Goal: Navigation & Orientation: Find specific page/section

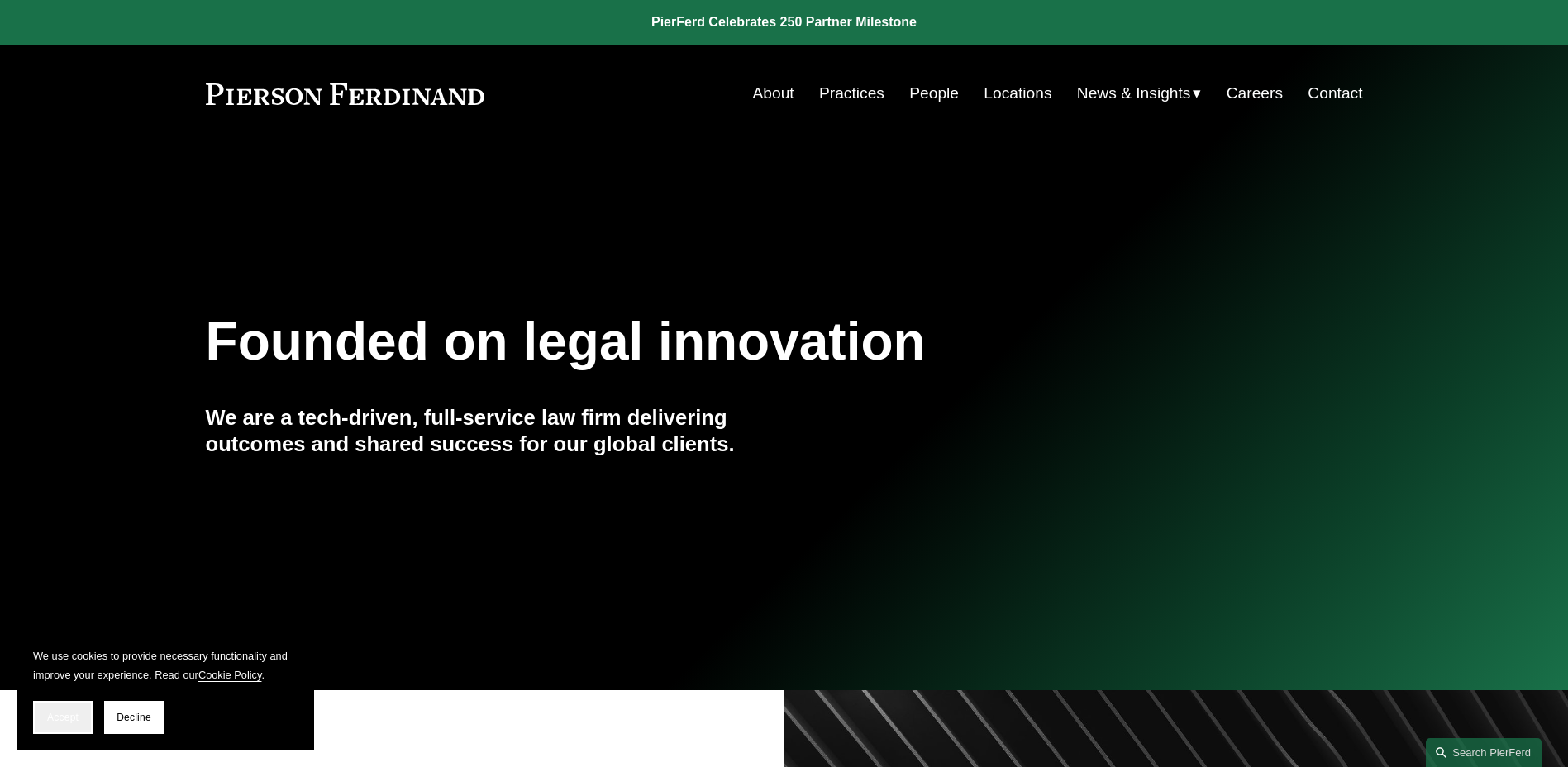
click at [65, 718] on span "Accept" at bounding box center [63, 716] width 31 height 11
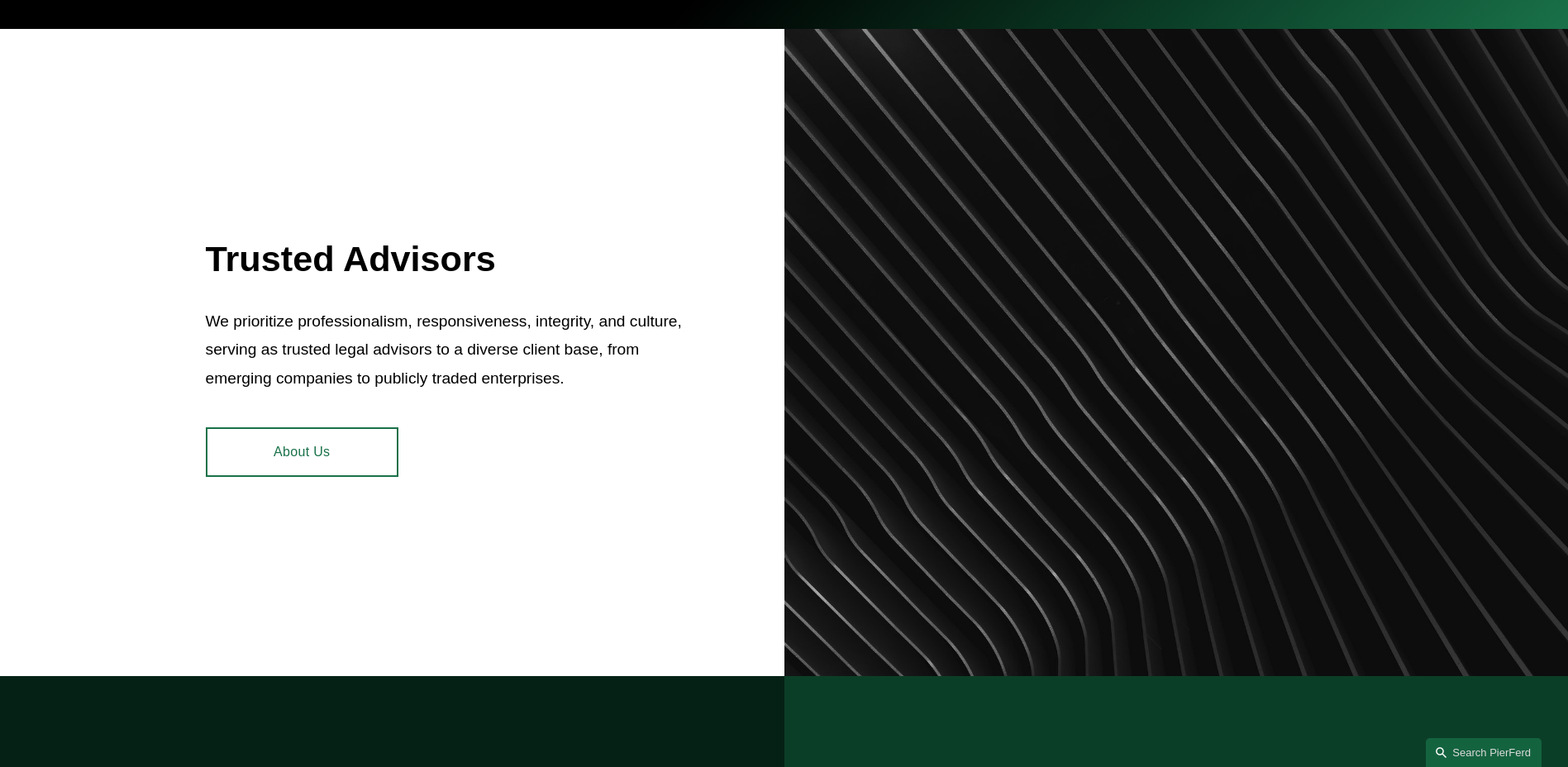
scroll to position [744, 0]
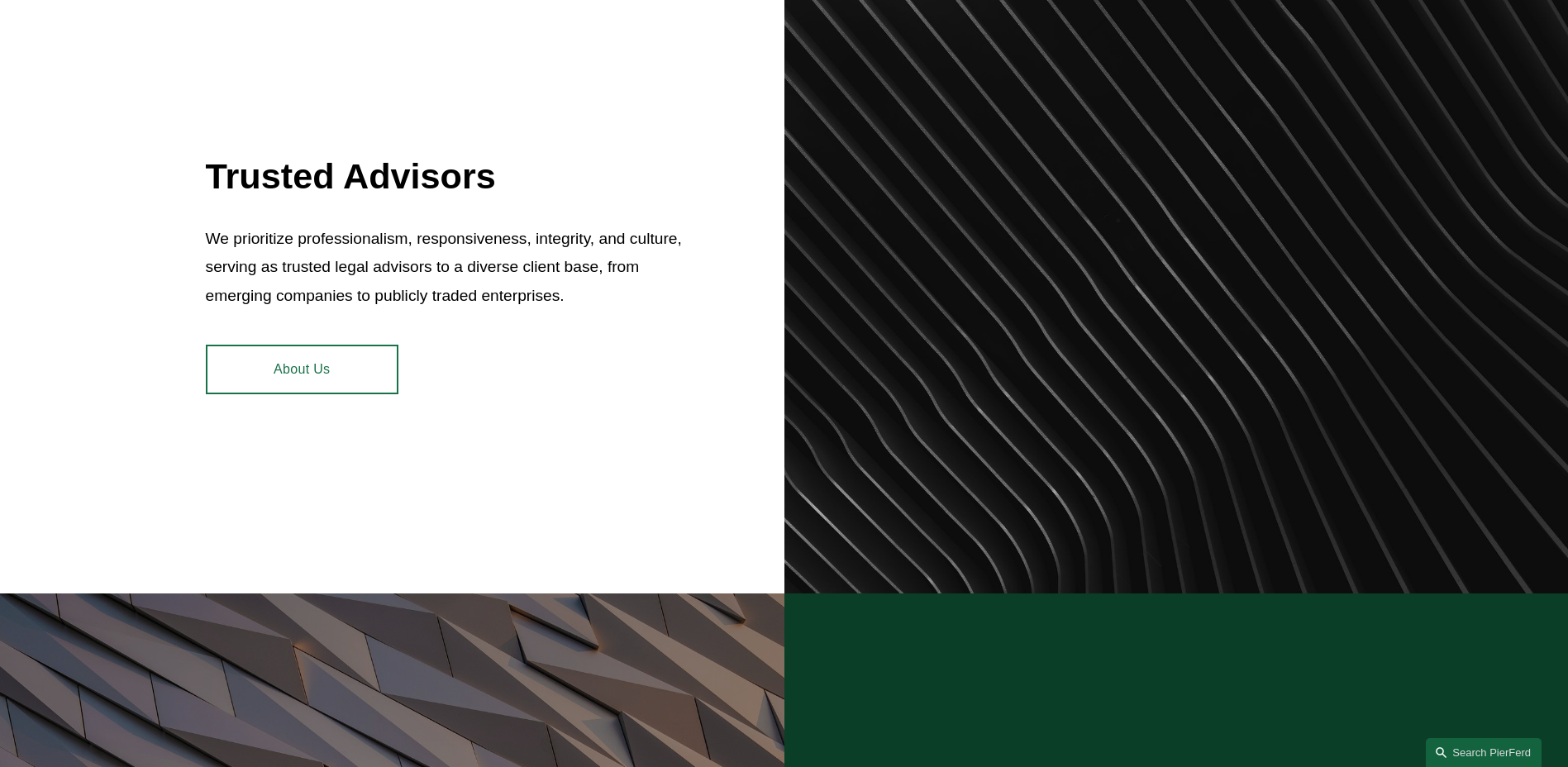
click at [299, 374] on link "About Us" at bounding box center [302, 370] width 192 height 50
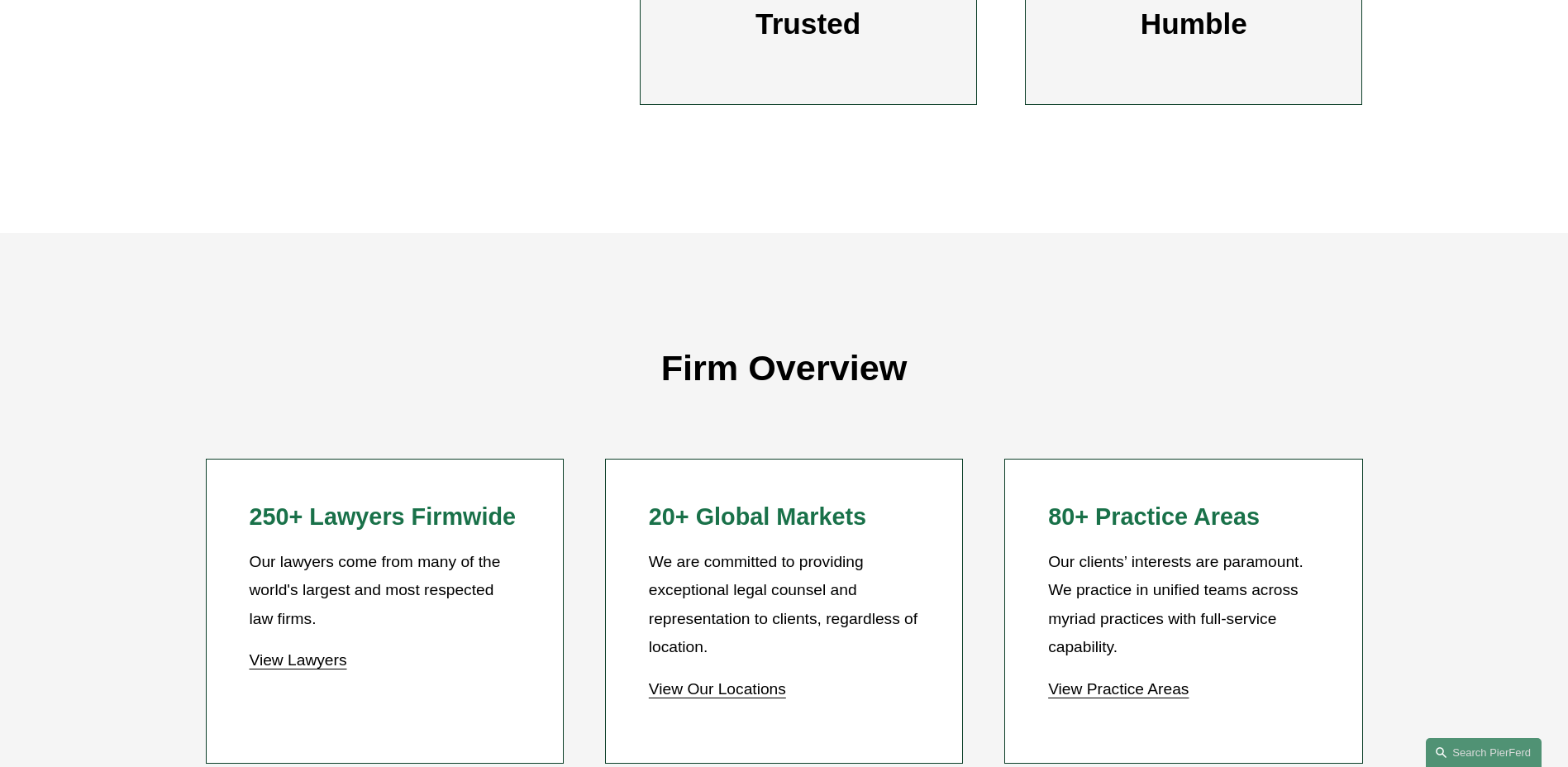
scroll to position [1322, 0]
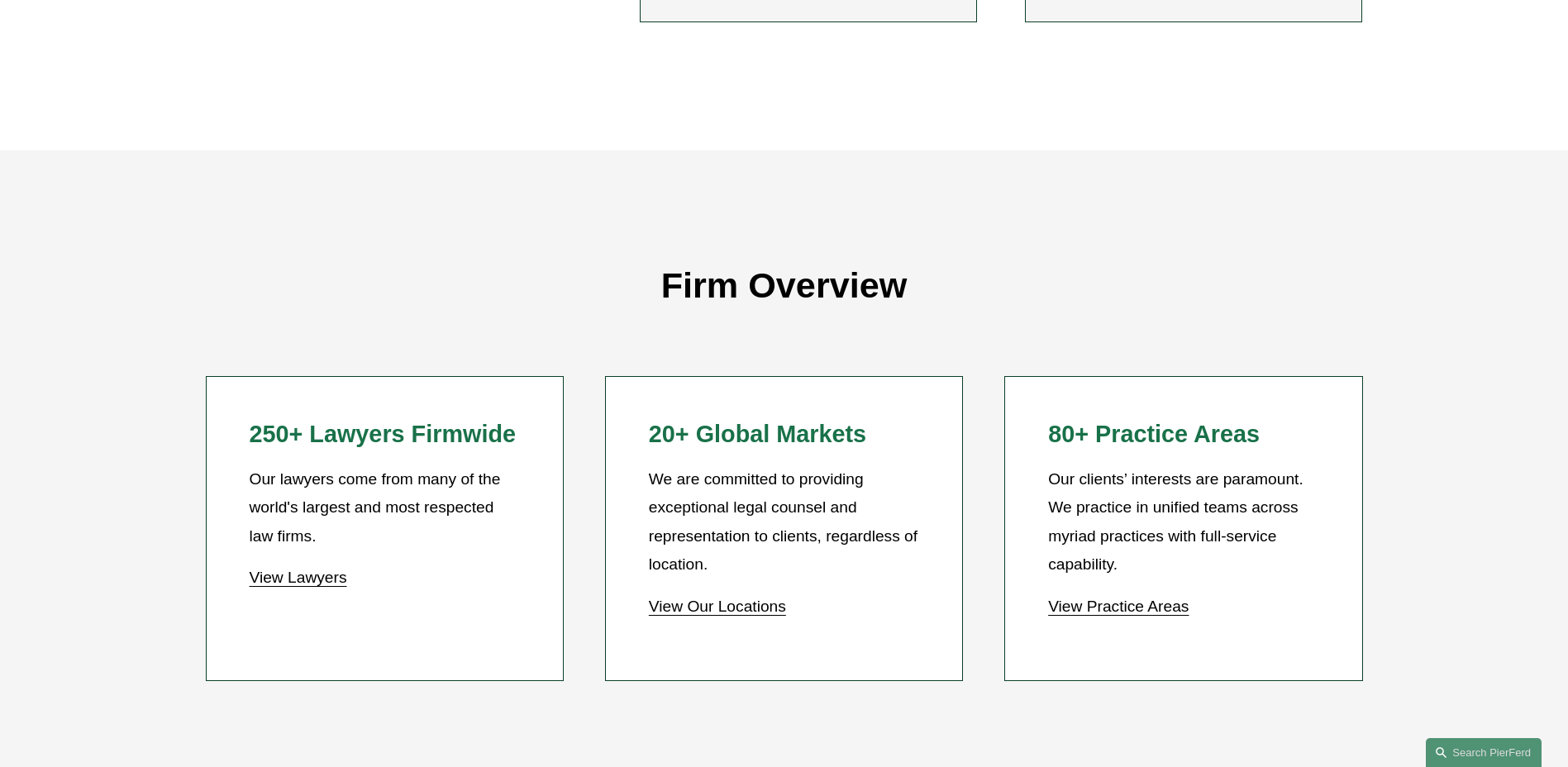
click at [309, 582] on link "View Lawyers" at bounding box center [297, 577] width 97 height 17
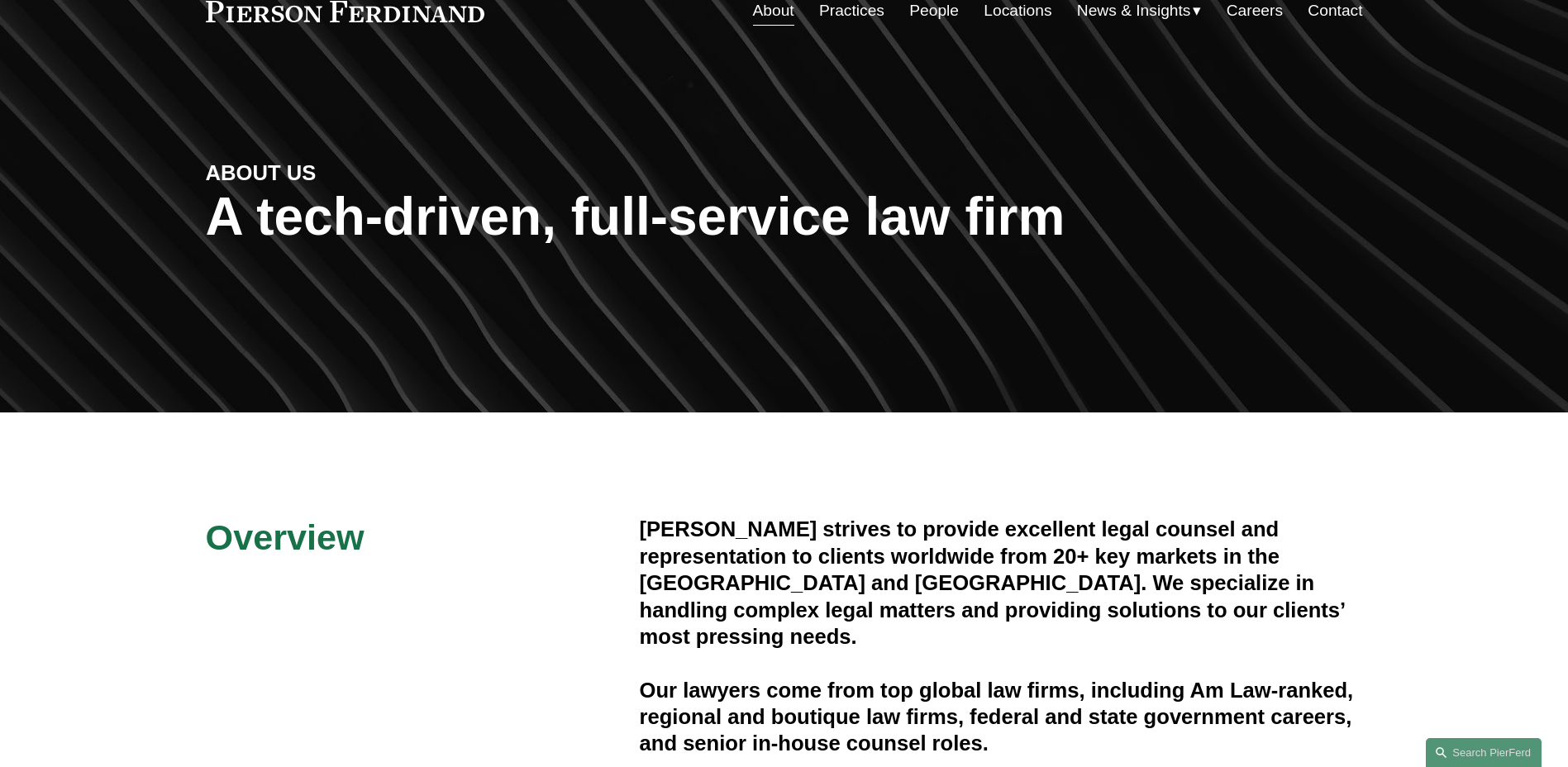
scroll to position [0, 0]
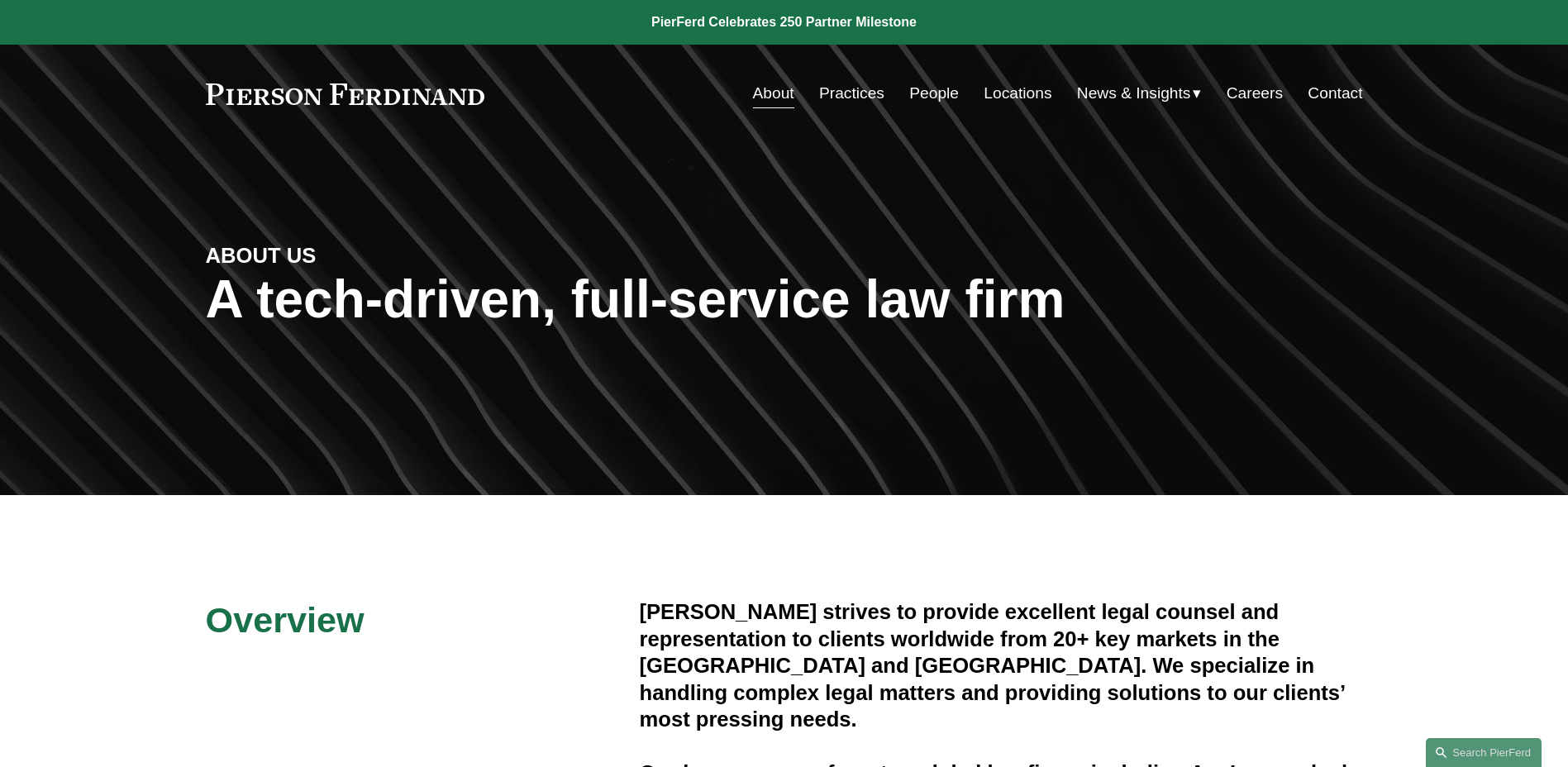
click at [847, 91] on link "Practices" at bounding box center [852, 93] width 66 height 31
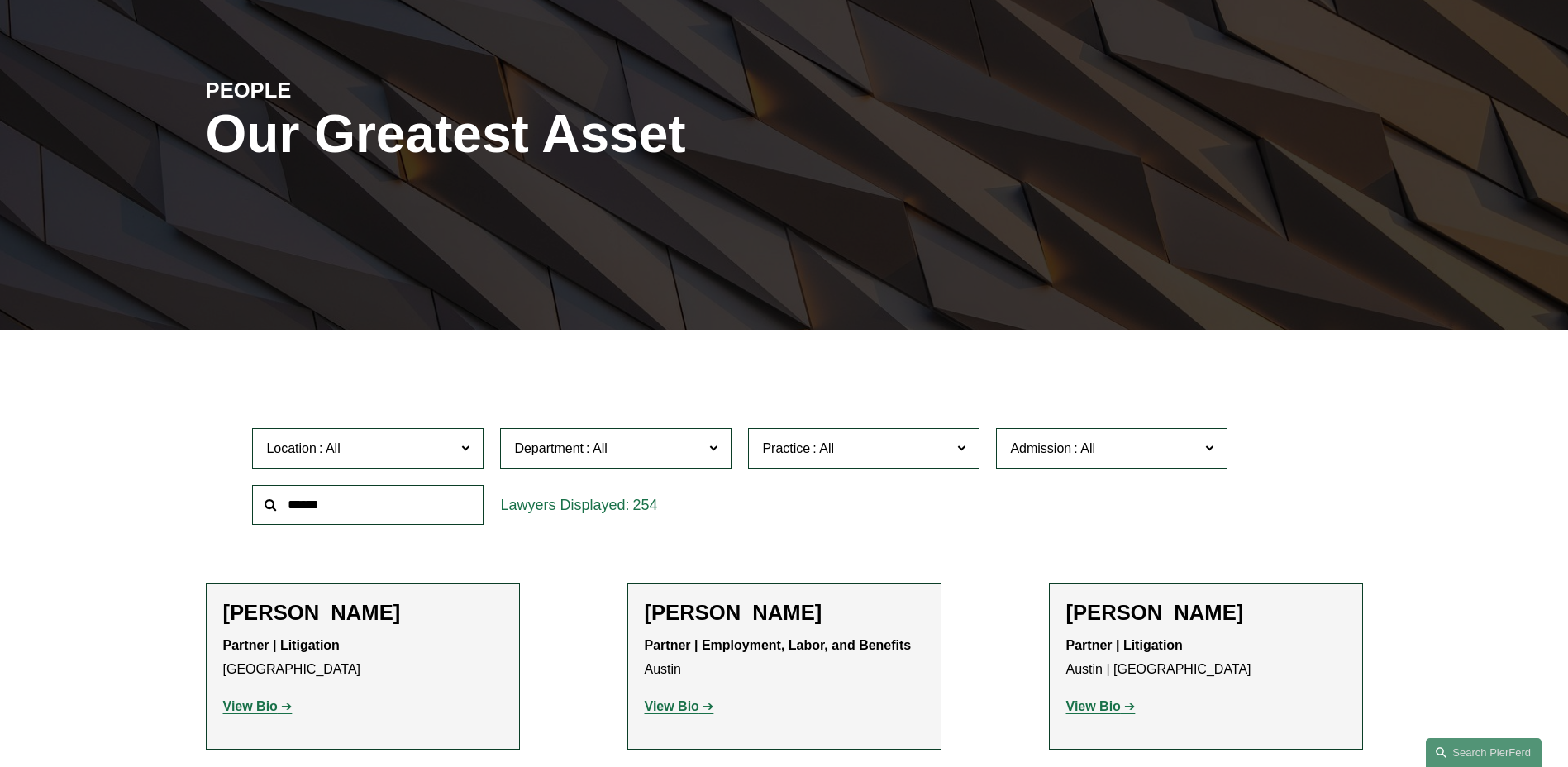
scroll to position [83, 0]
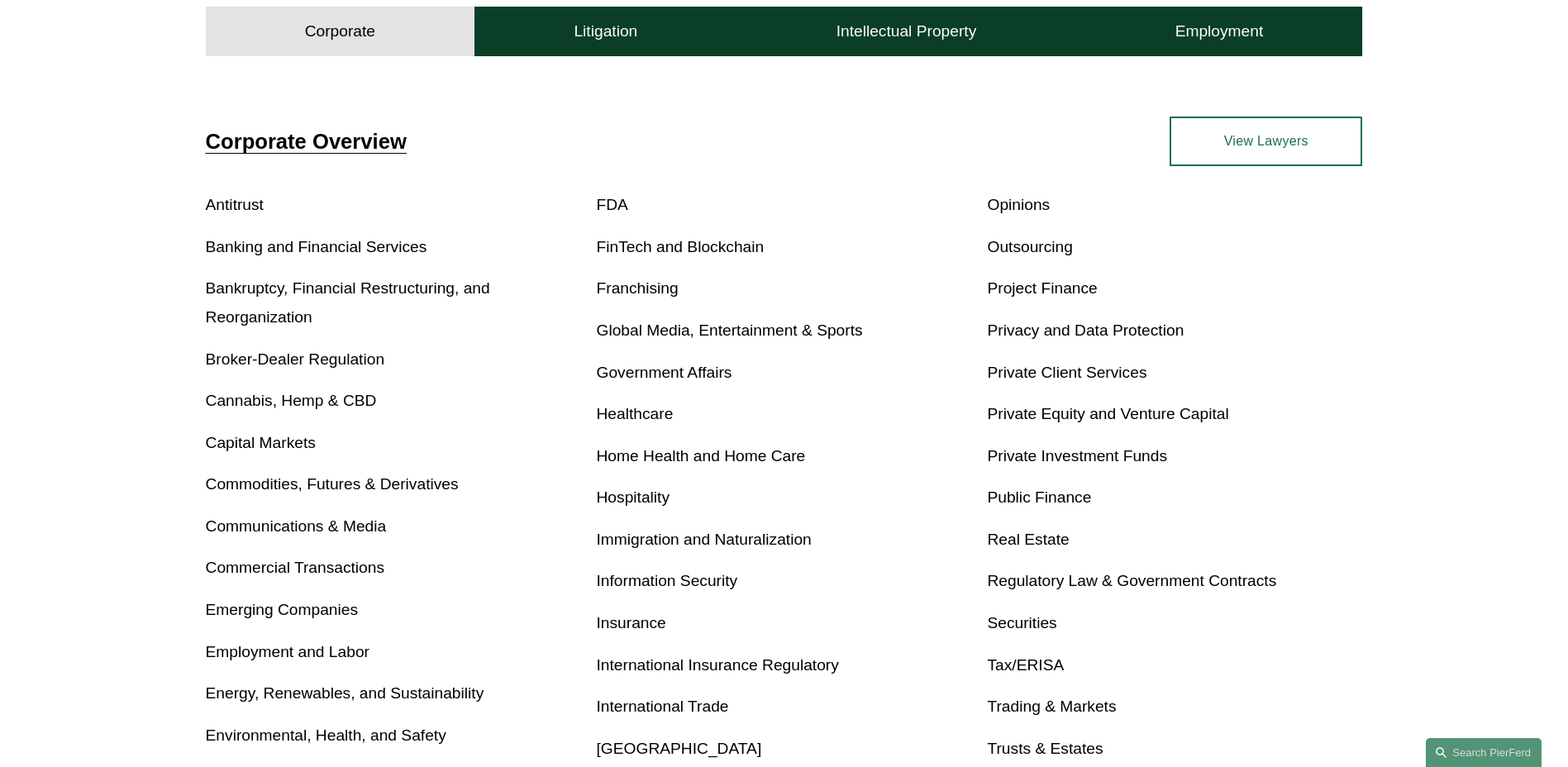
scroll to position [661, 0]
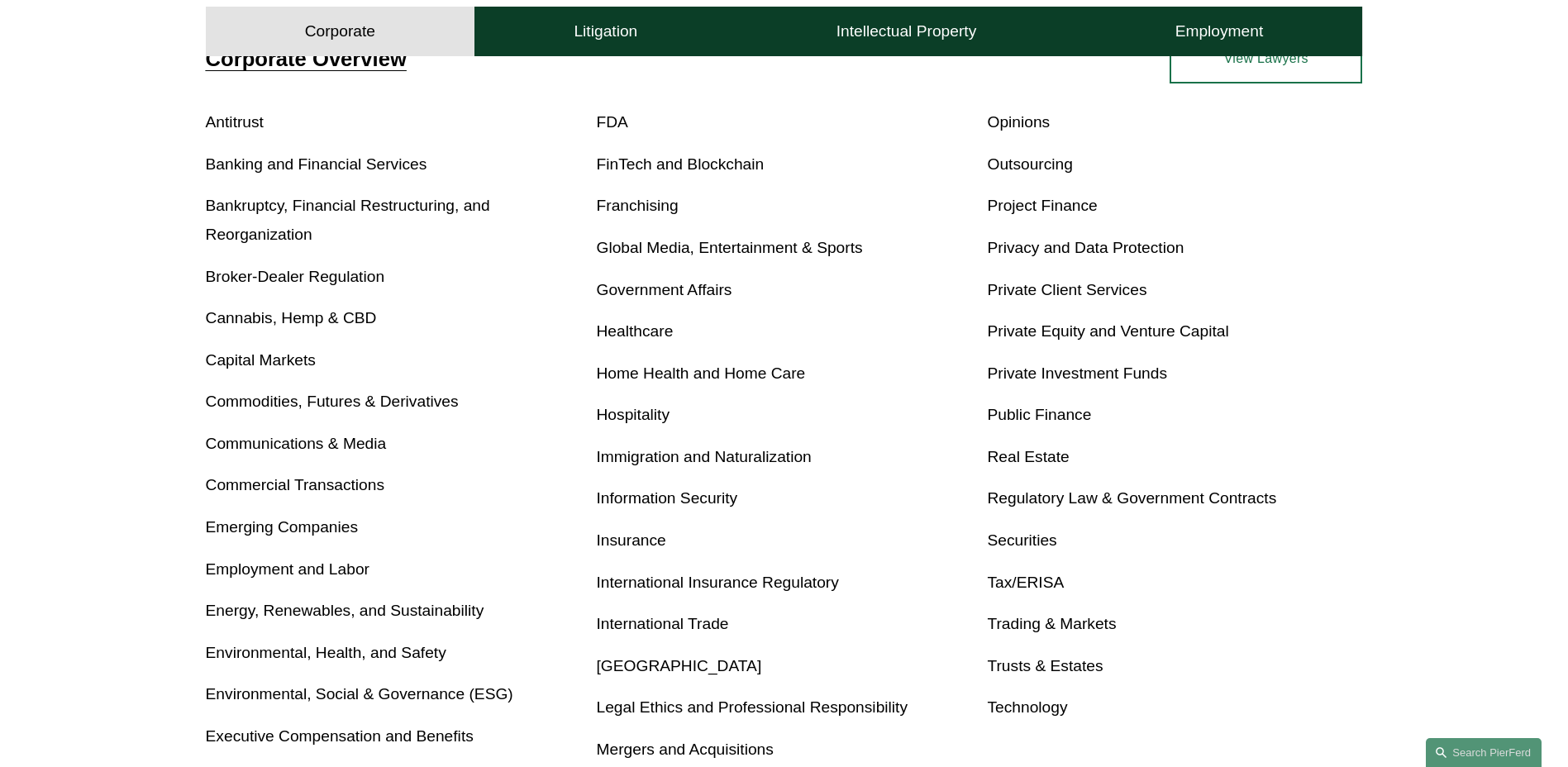
click at [248, 323] on link "Cannabis, Hemp & CBD" at bounding box center [291, 318] width 171 height 17
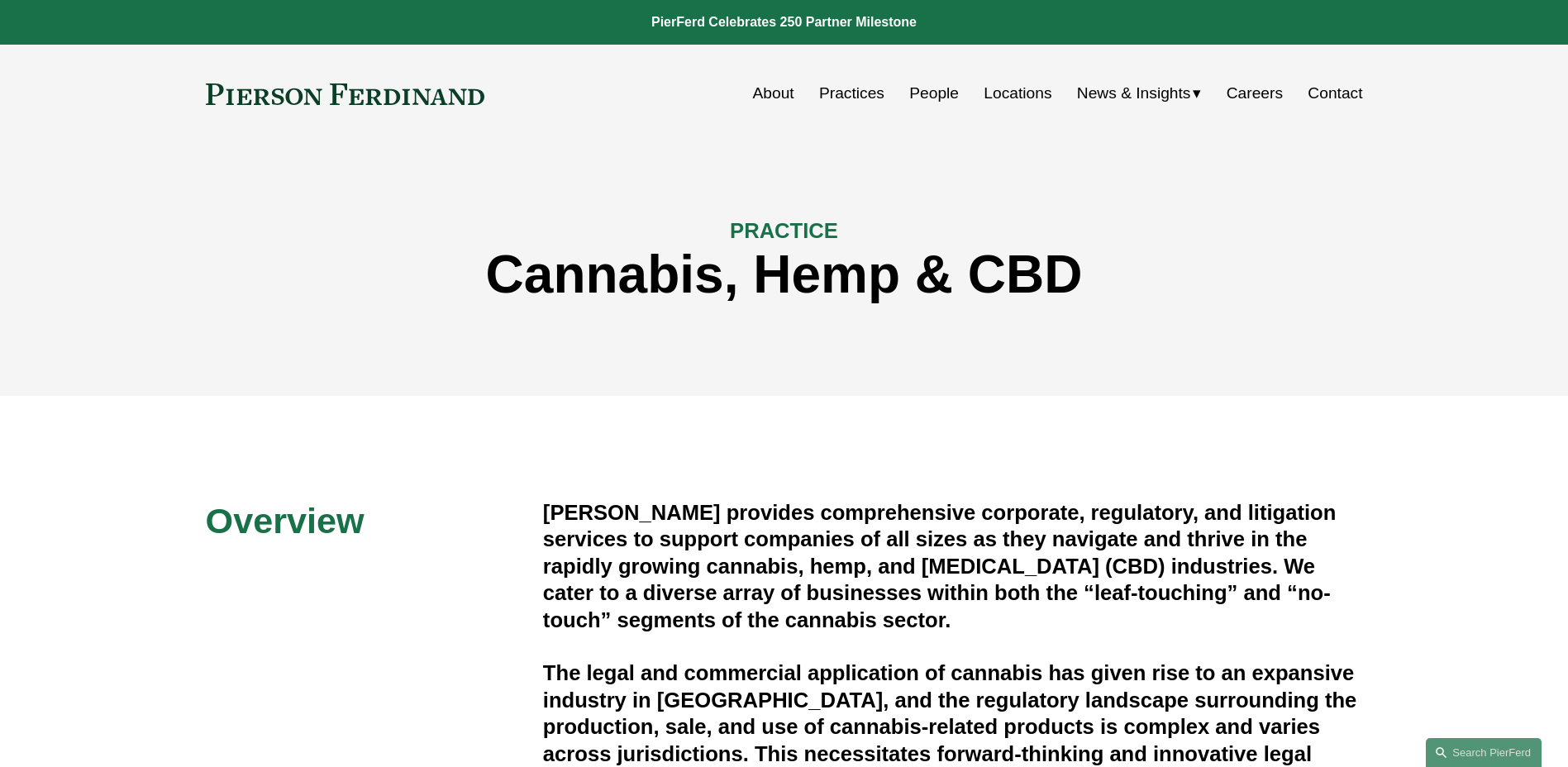
click at [771, 95] on link "About" at bounding box center [773, 93] width 41 height 31
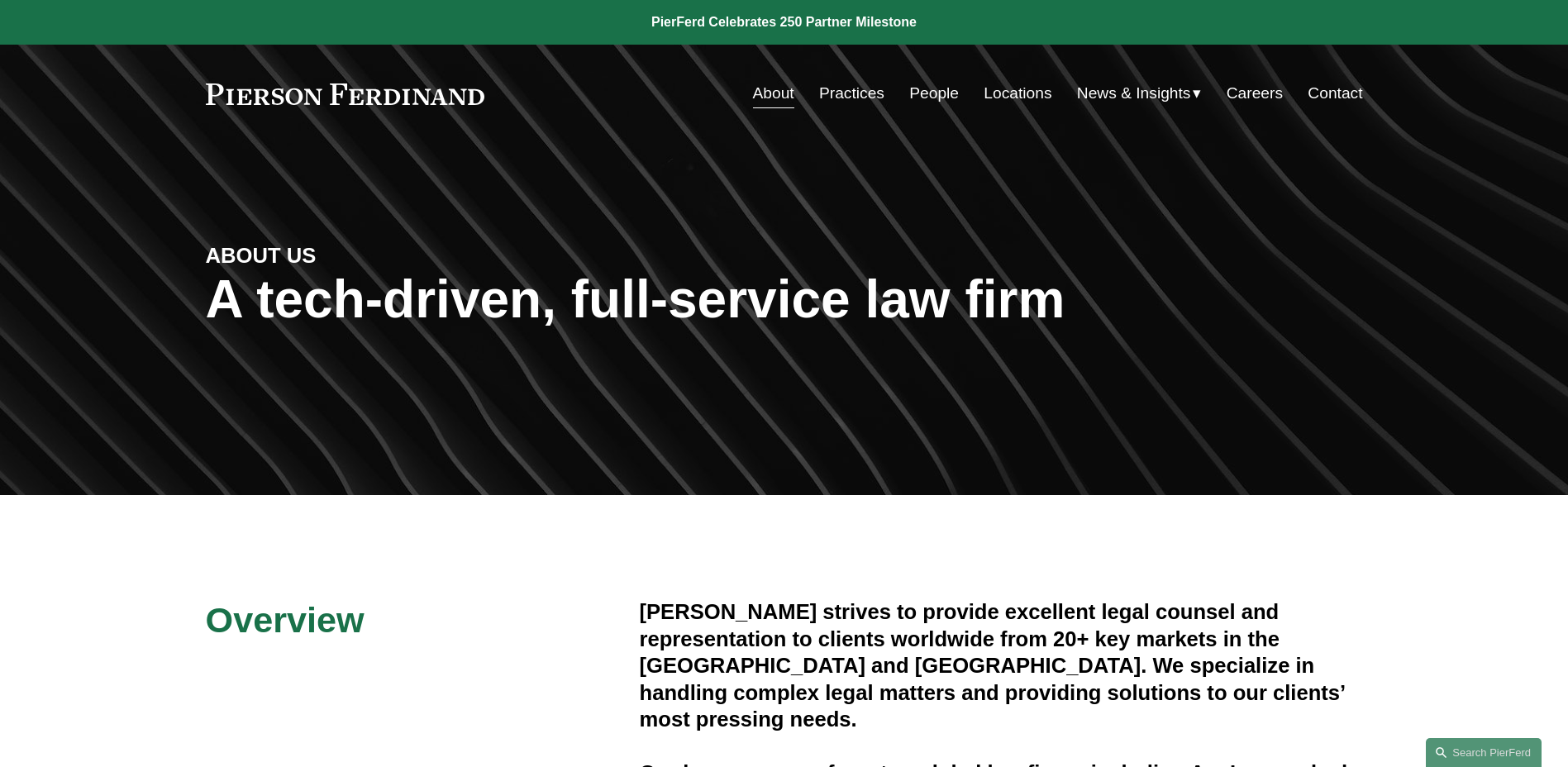
click at [844, 102] on link "Practices" at bounding box center [852, 93] width 66 height 31
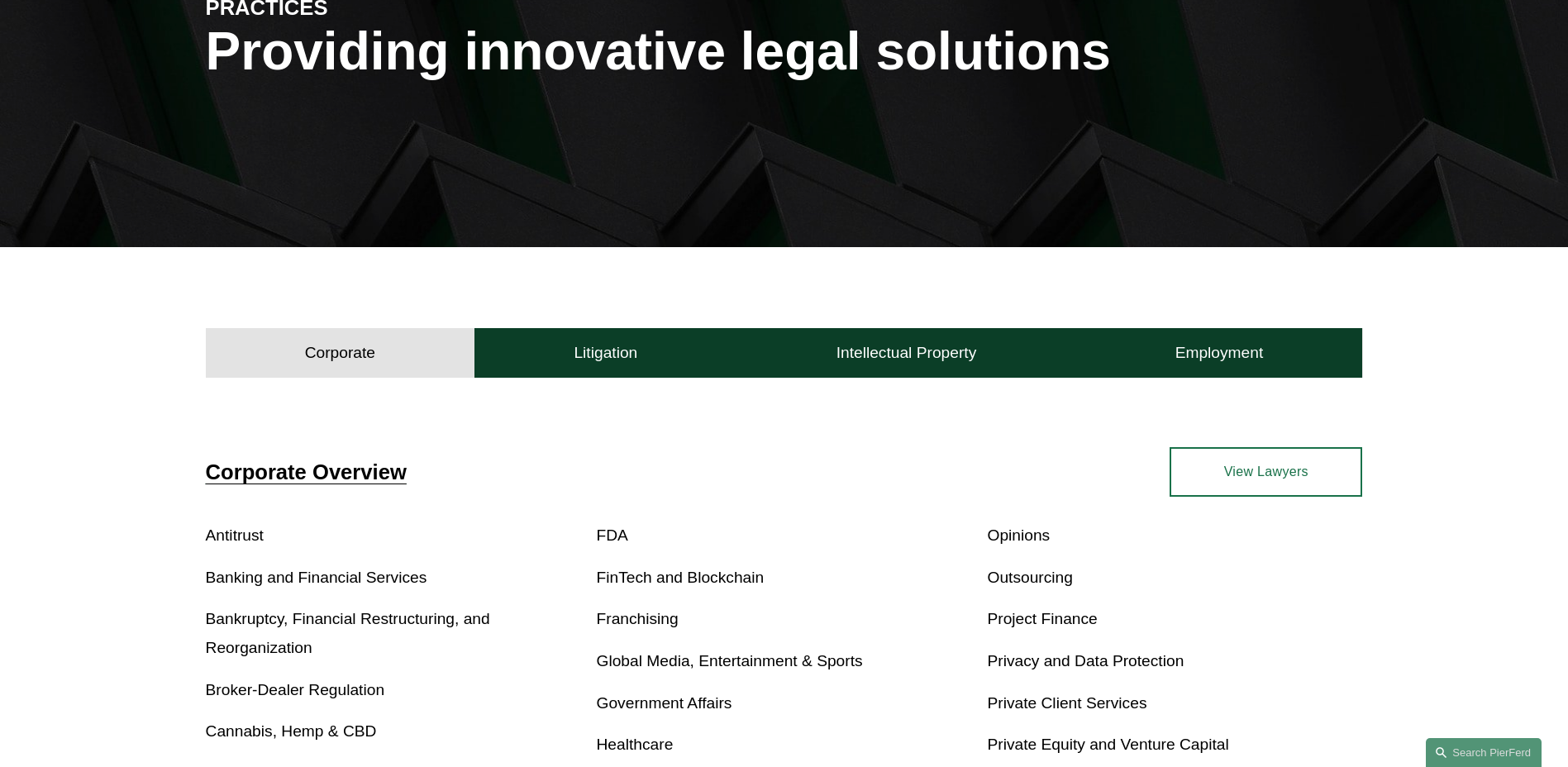
scroll to position [413, 0]
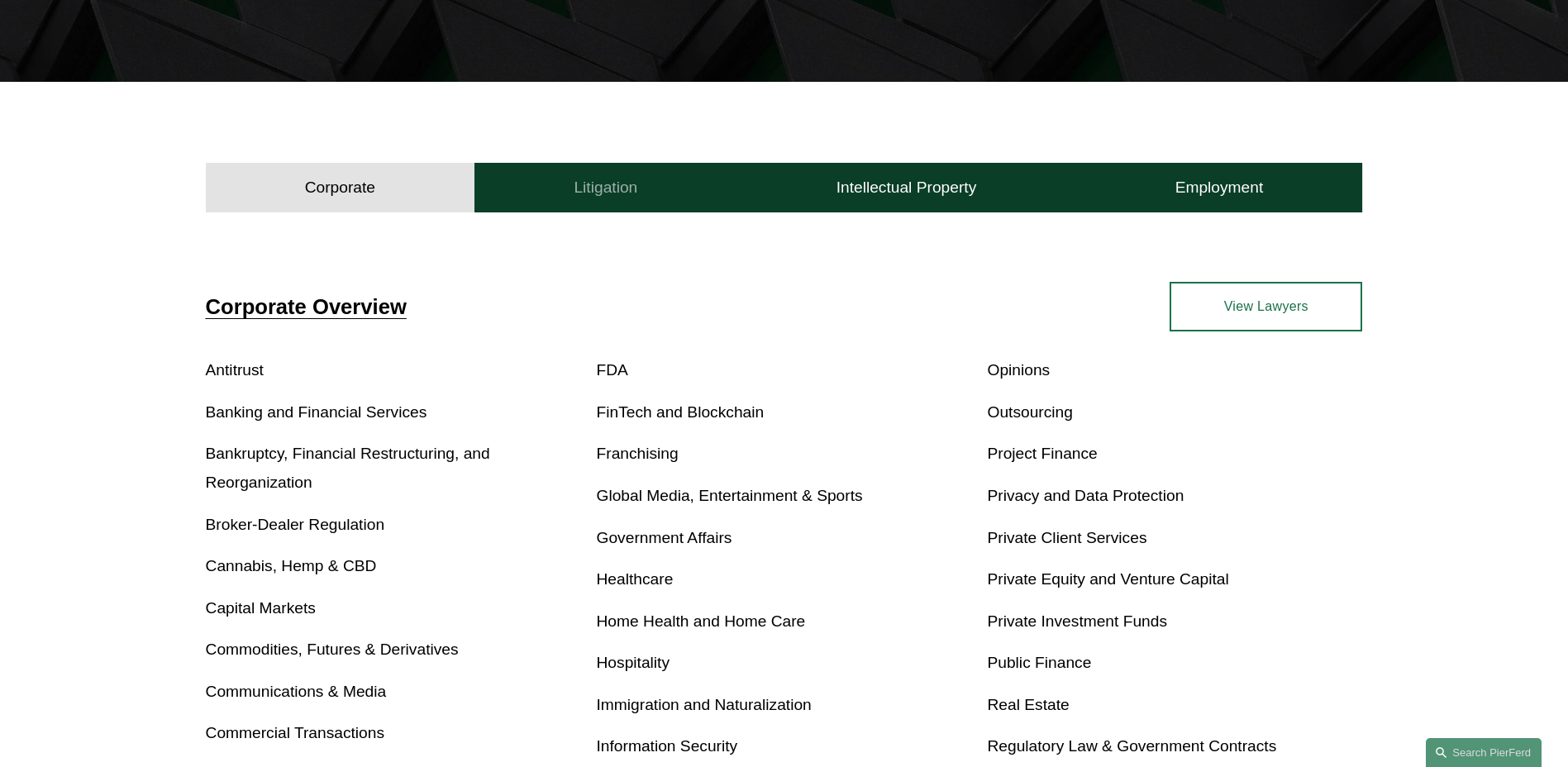
click at [600, 189] on h4 "Litigation" at bounding box center [605, 187] width 64 height 20
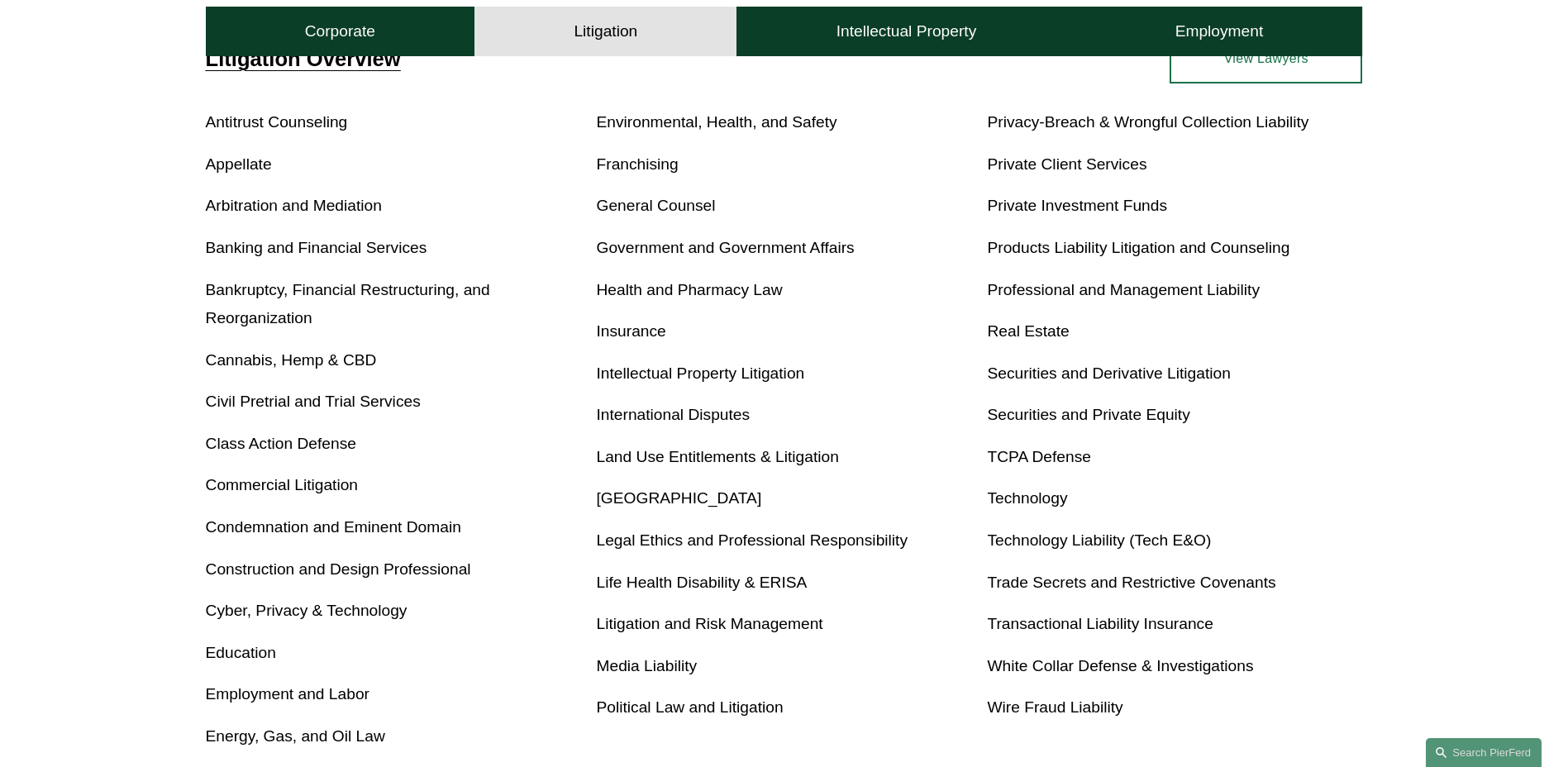
scroll to position [578, 0]
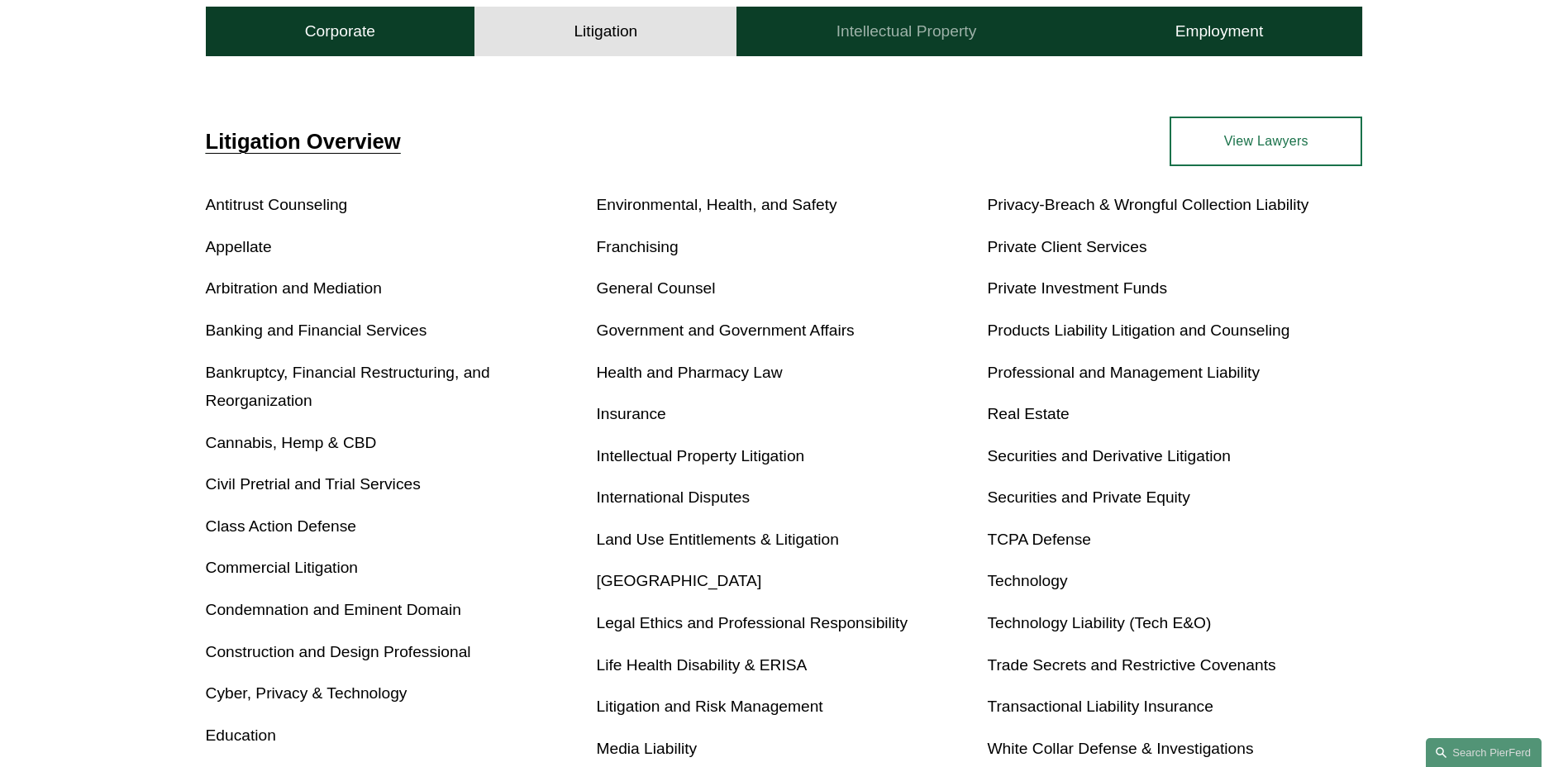
click at [895, 34] on h4 "Intellectual Property" at bounding box center [906, 31] width 141 height 20
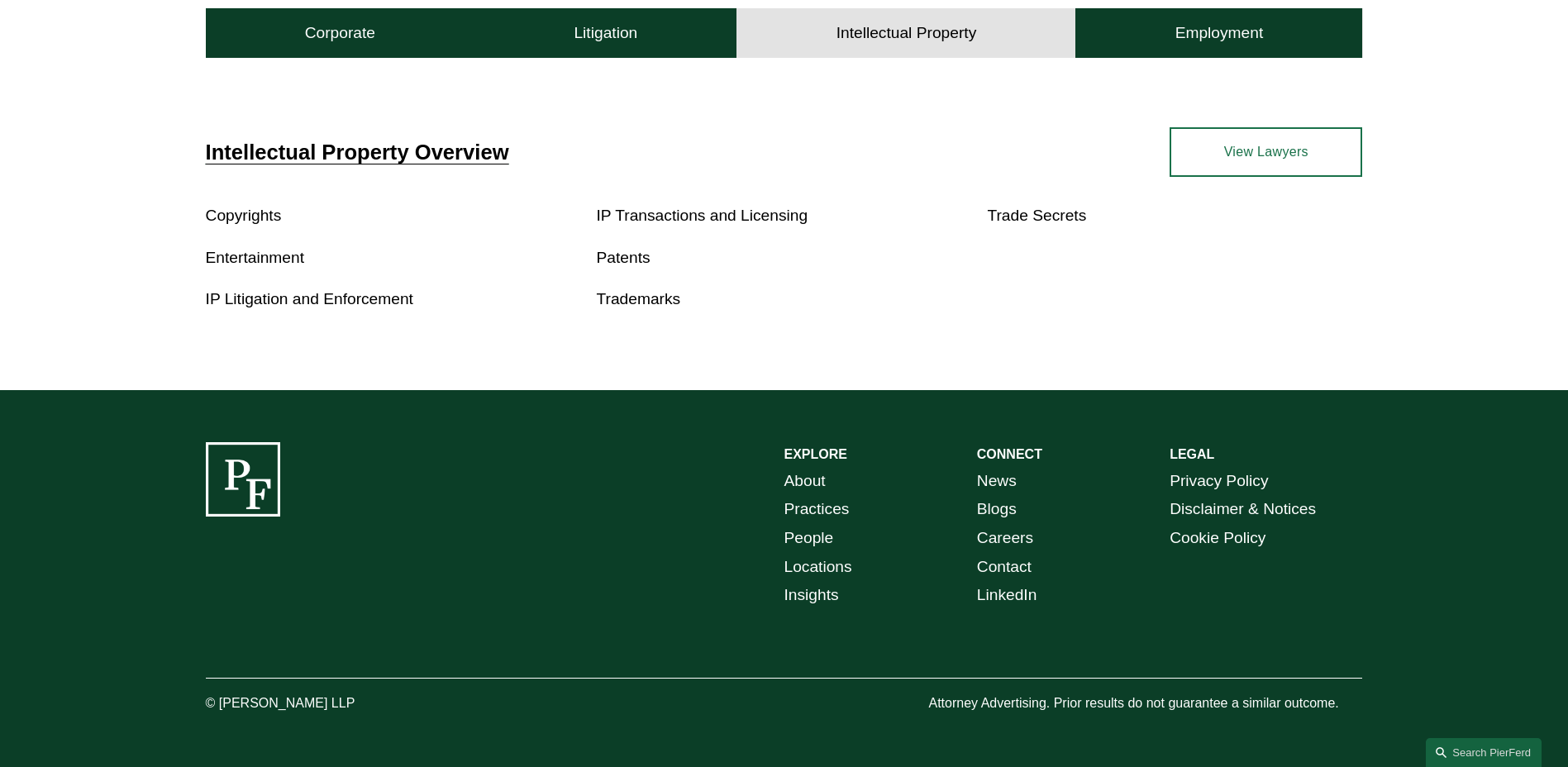
scroll to position [570, 0]
click at [1155, 34] on button "Employment" at bounding box center [1218, 34] width 287 height 50
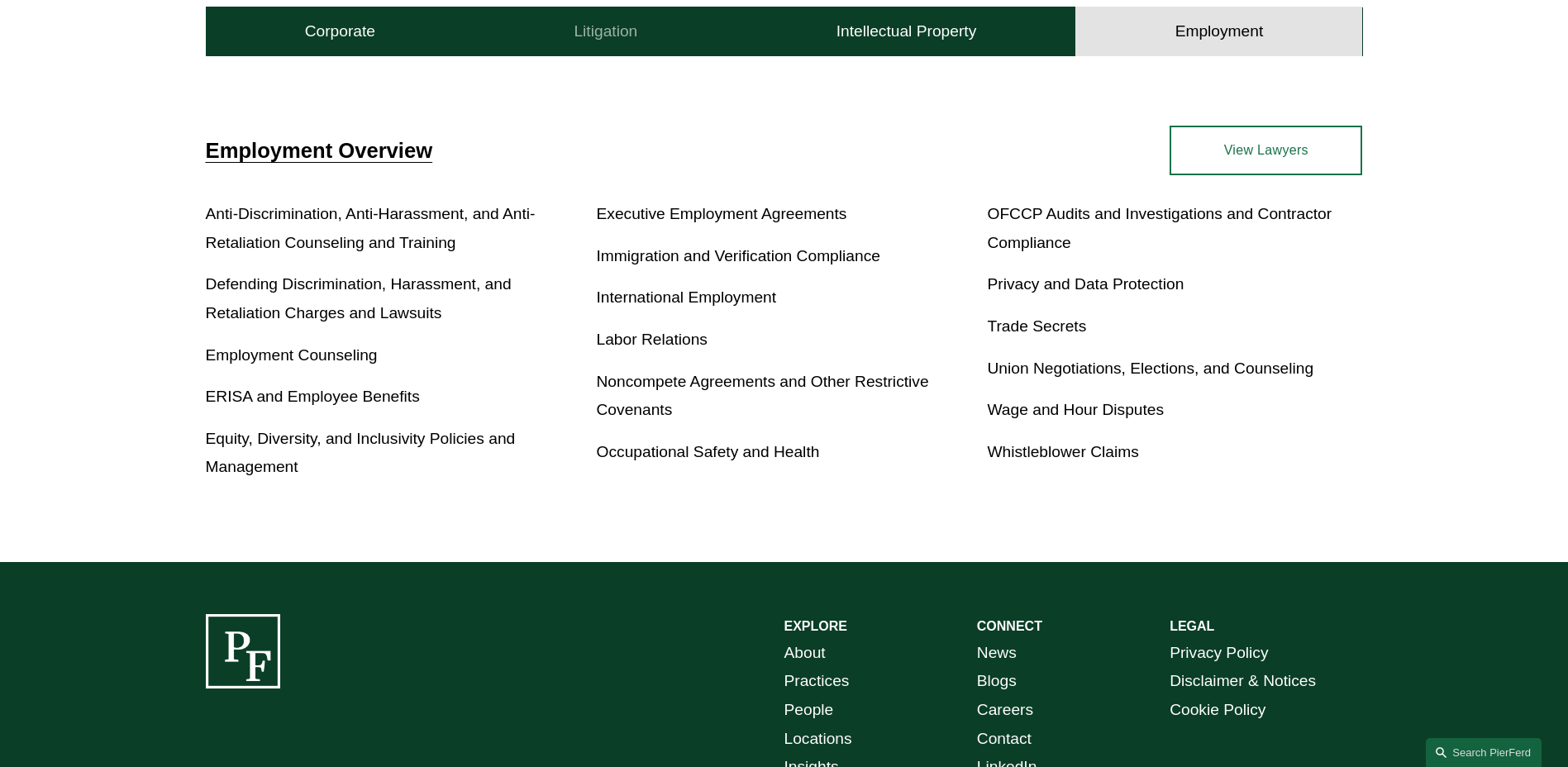
click at [607, 35] on h4 "Litigation" at bounding box center [605, 31] width 64 height 20
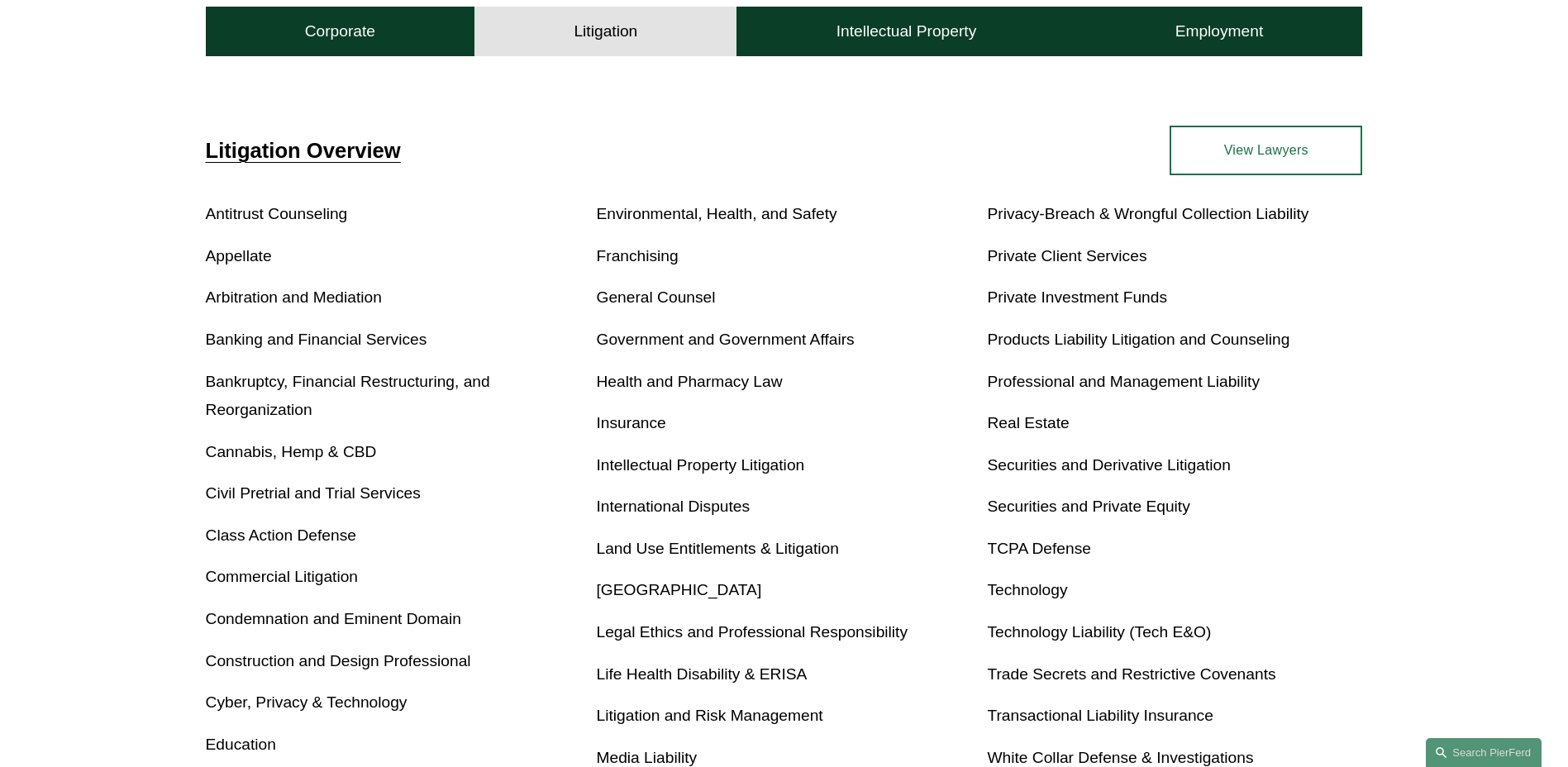
scroll to position [734, 0]
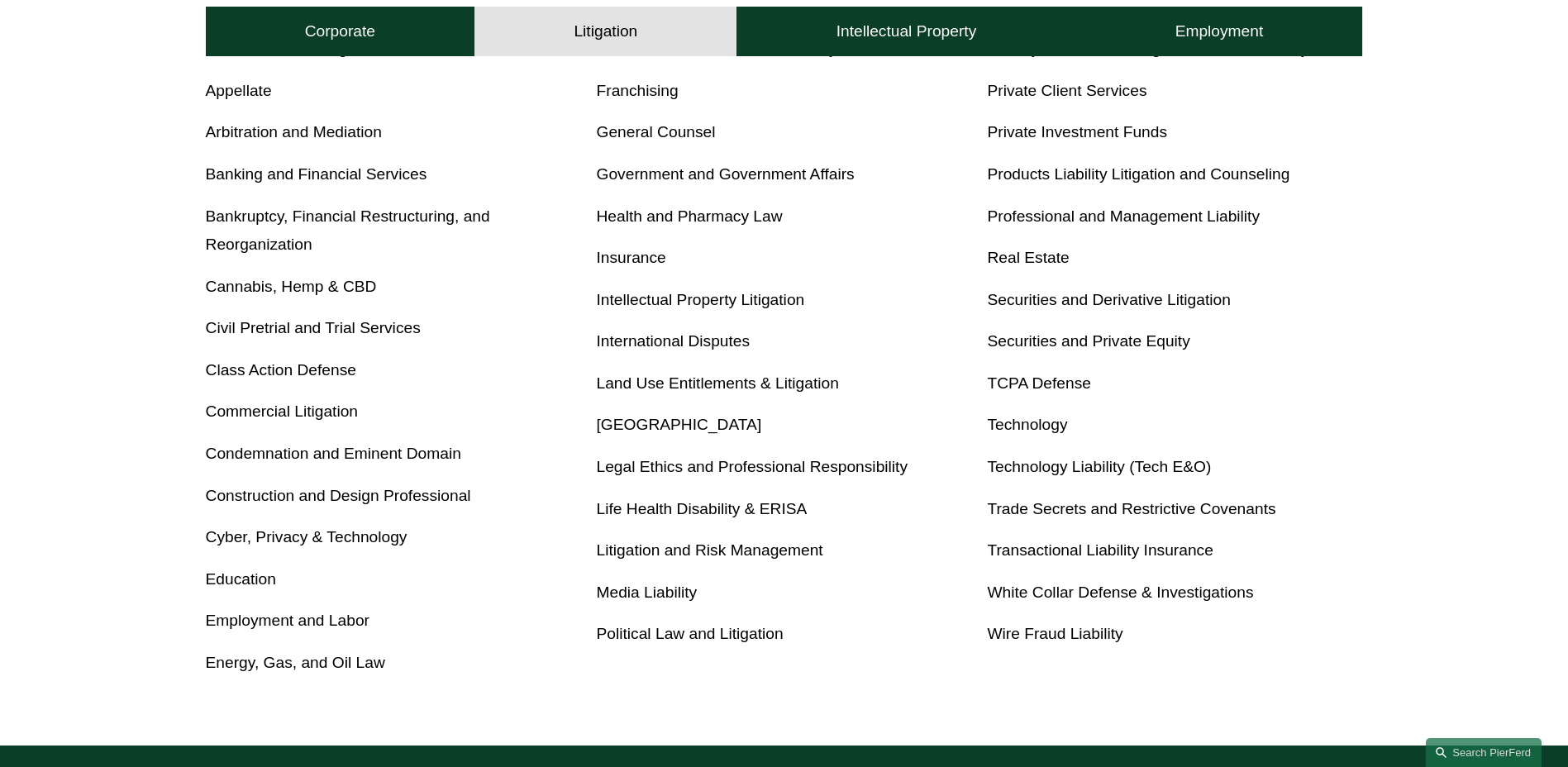
click at [641, 420] on link "Latin America" at bounding box center [679, 424] width 166 height 17
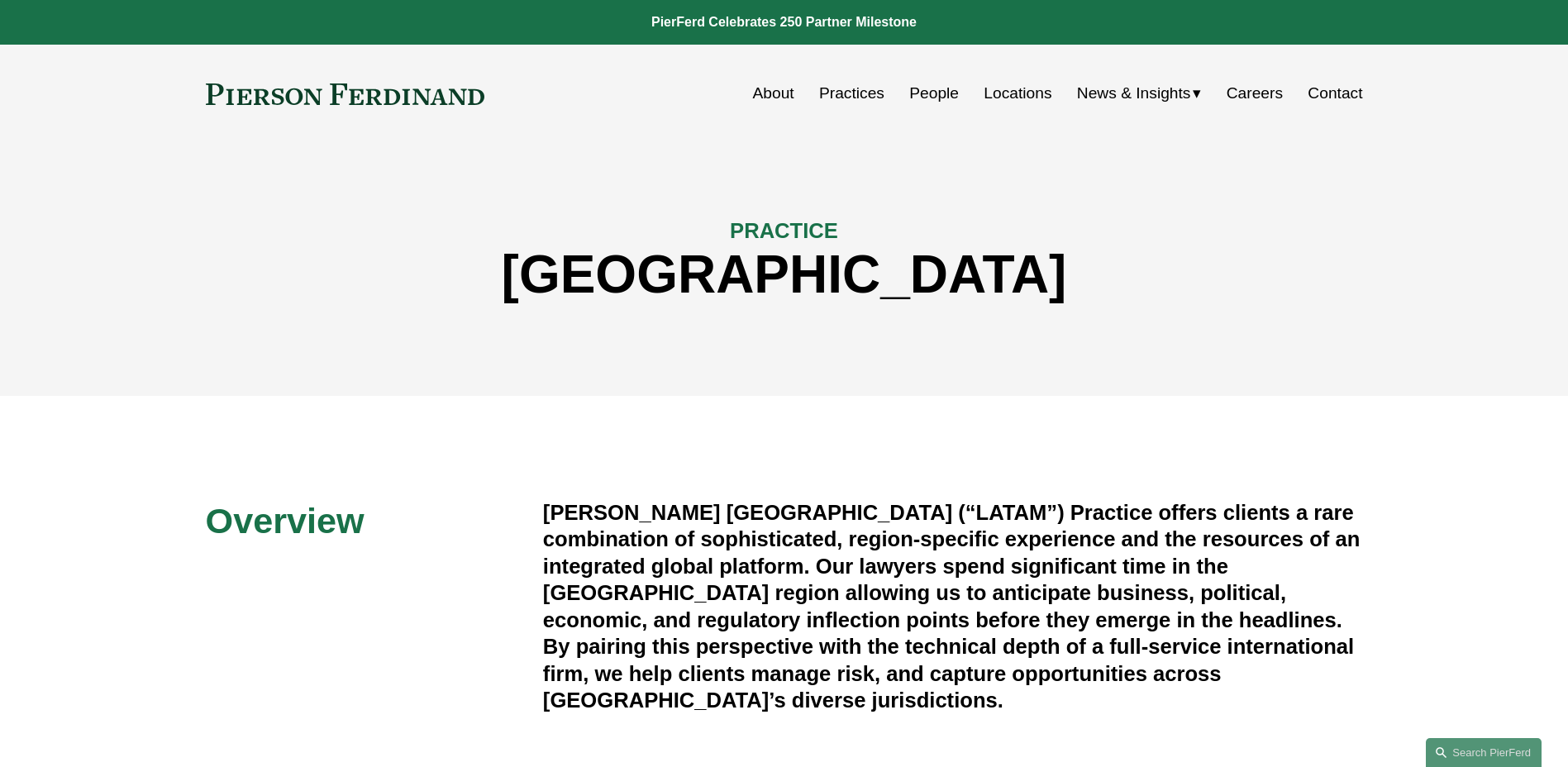
click at [859, 96] on link "Practices" at bounding box center [852, 93] width 66 height 31
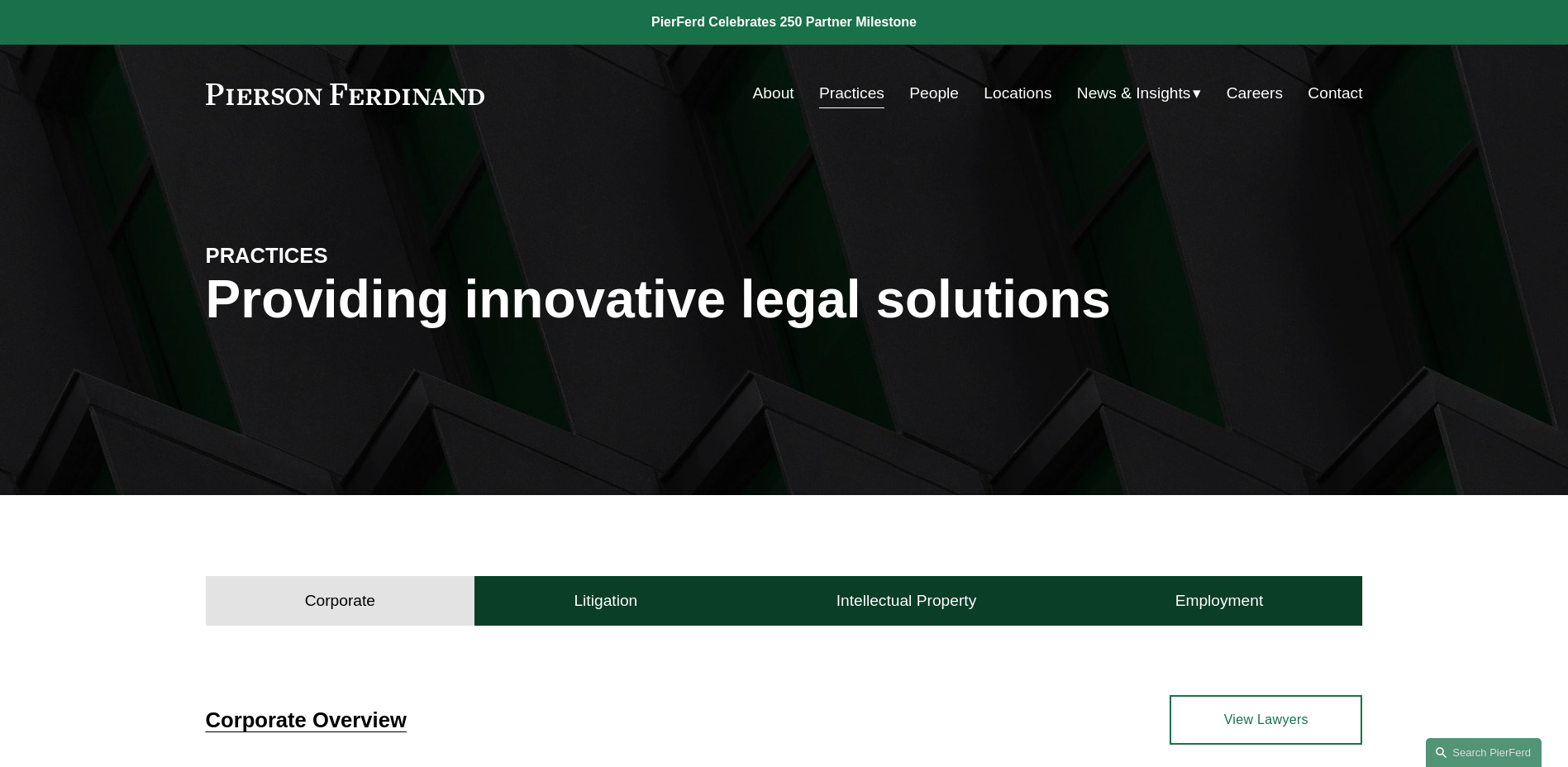
scroll to position [331, 0]
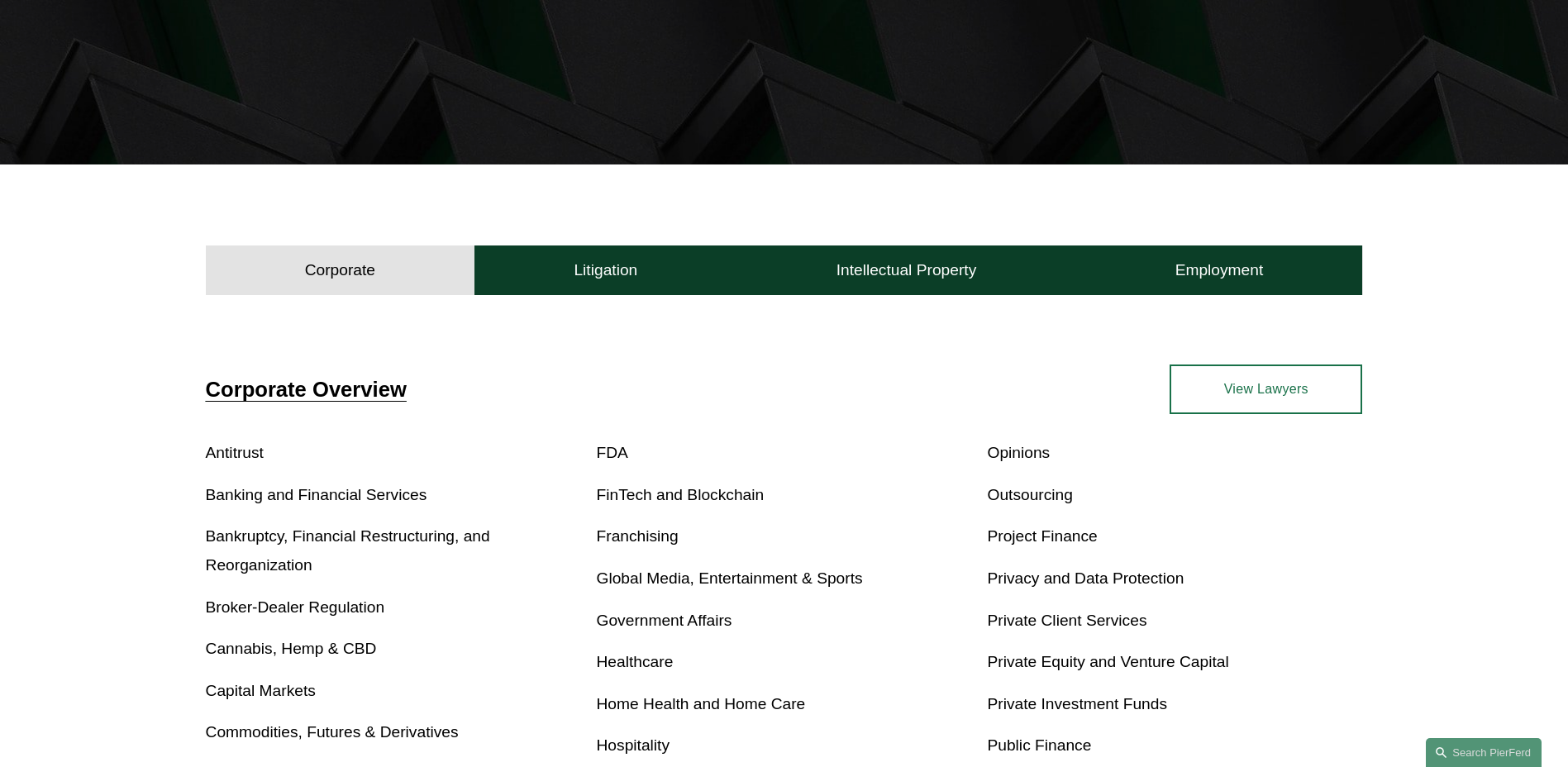
click at [652, 490] on link "FinTech and Blockchain" at bounding box center [680, 495] width 168 height 17
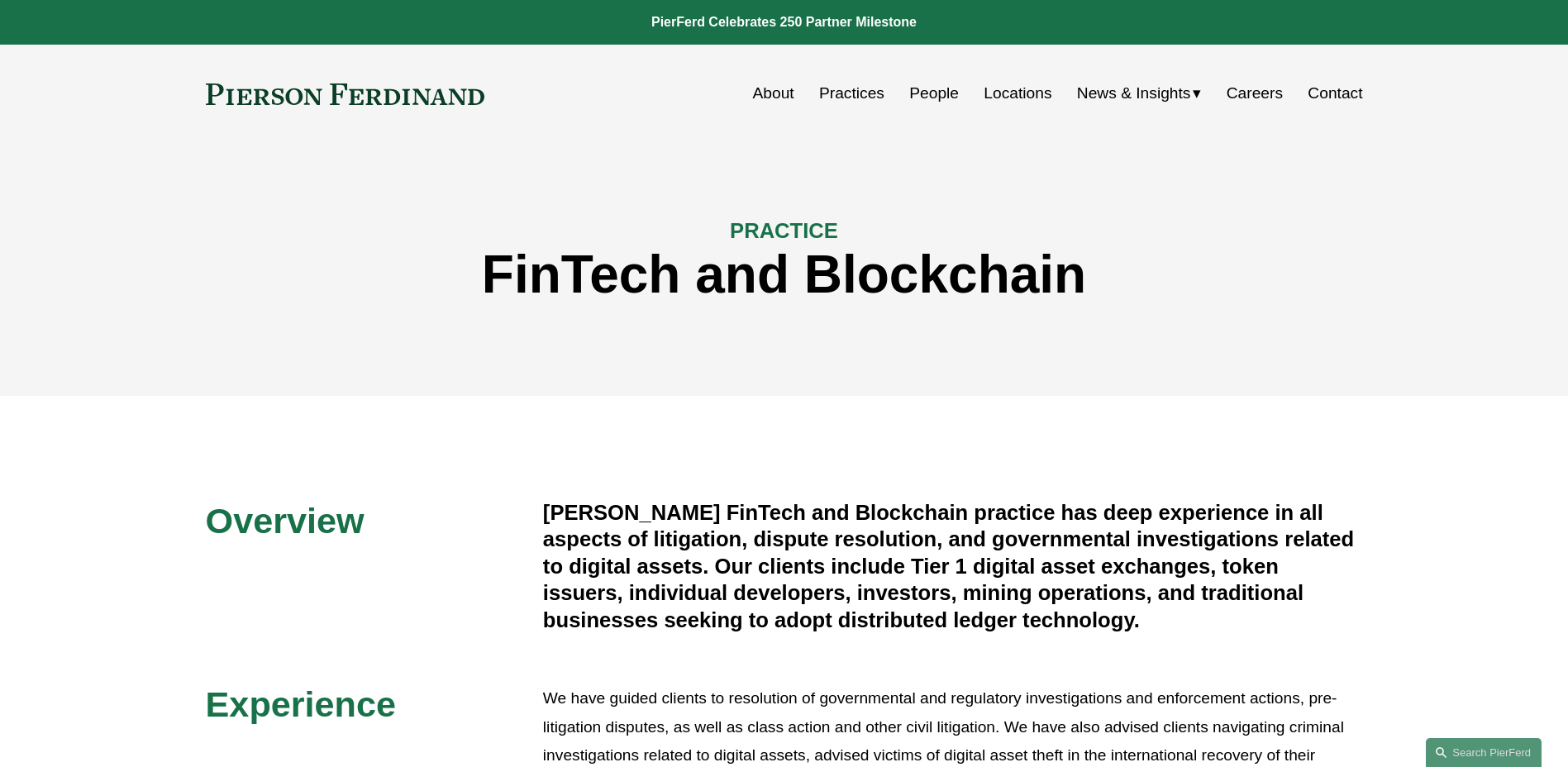
click at [842, 95] on link "Practices" at bounding box center [852, 93] width 66 height 31
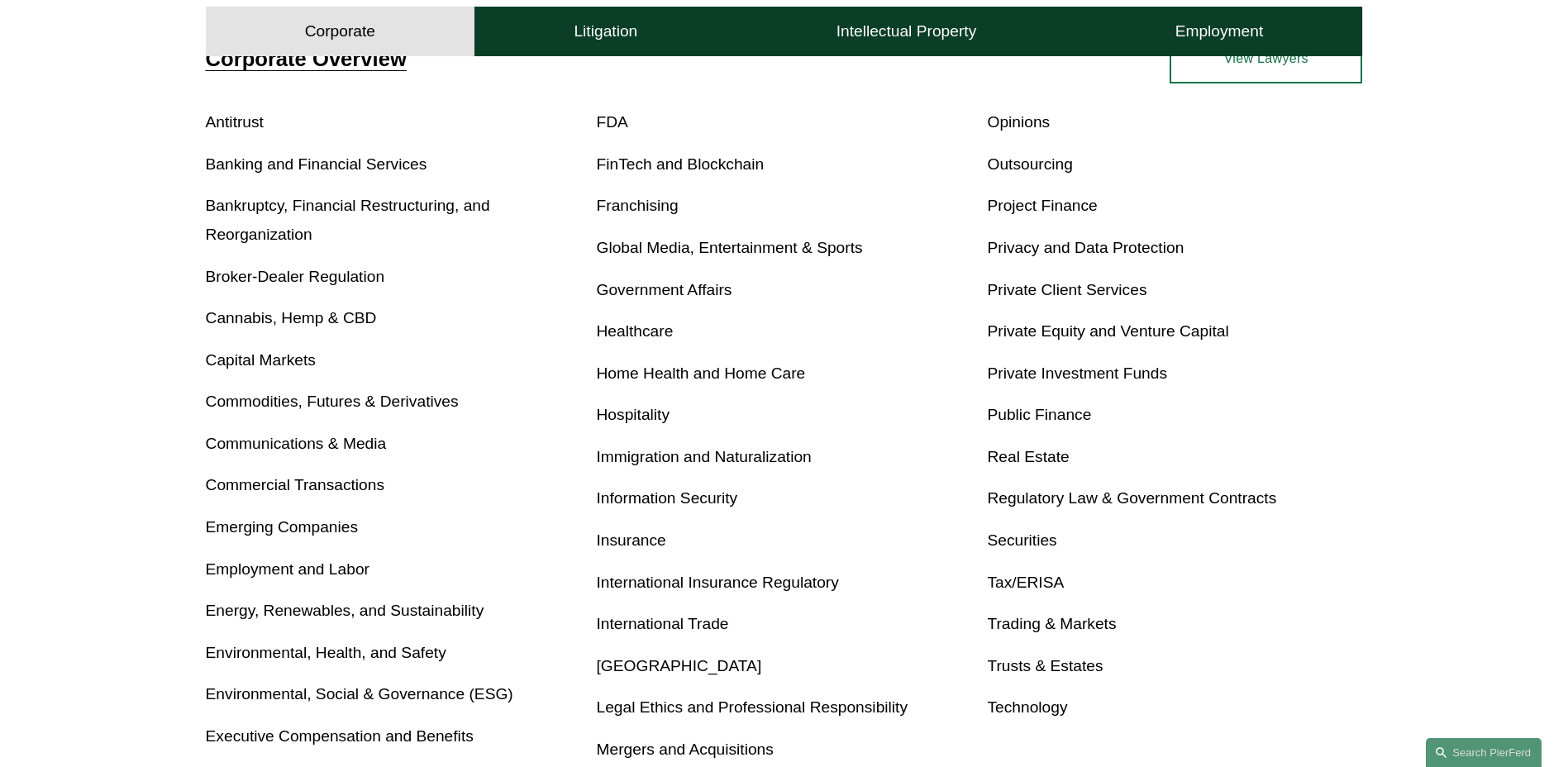
scroll to position [744, 0]
